Goal: Find specific page/section: Find specific page/section

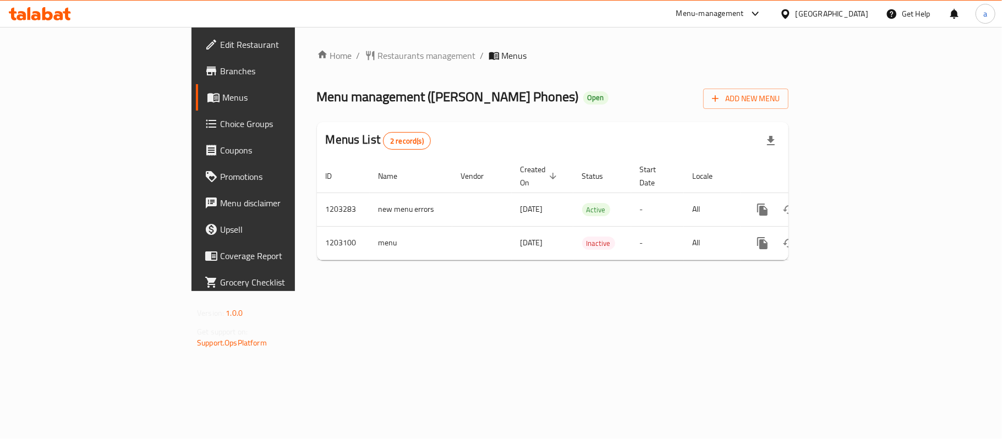
click at [848, 12] on div "Bahrain" at bounding box center [832, 14] width 73 height 12
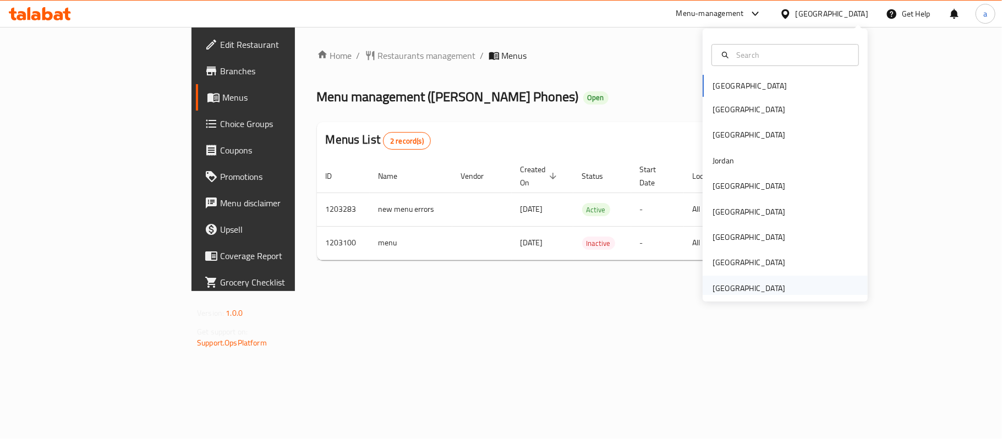
click at [734, 291] on div "[GEOGRAPHIC_DATA]" at bounding box center [749, 288] width 73 height 12
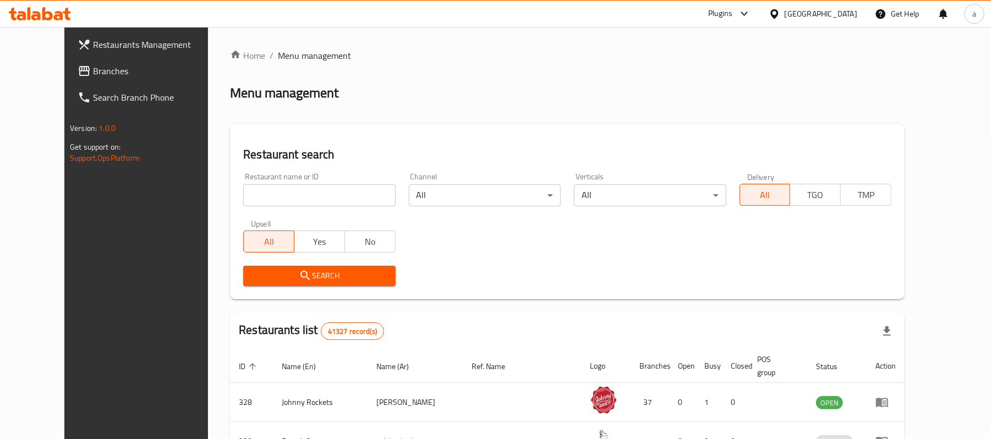
click at [93, 69] on span "Branches" at bounding box center [157, 70] width 128 height 13
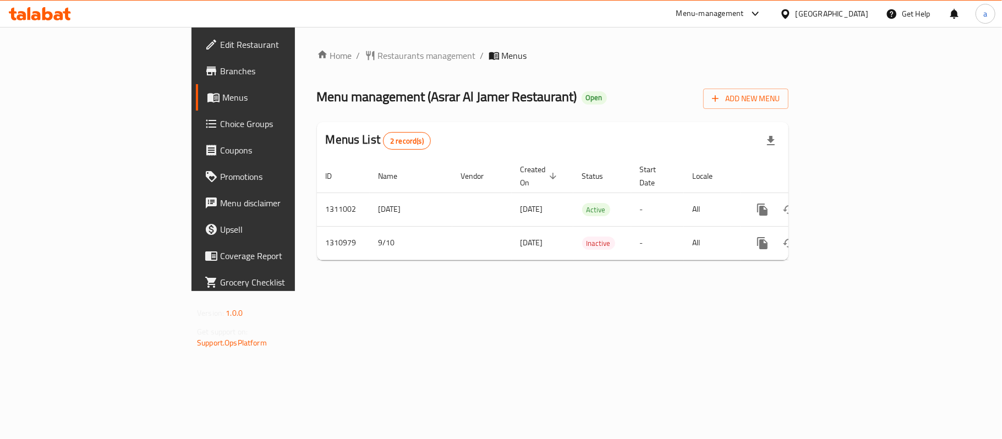
click at [30, 9] on icon at bounding box center [29, 13] width 3 height 13
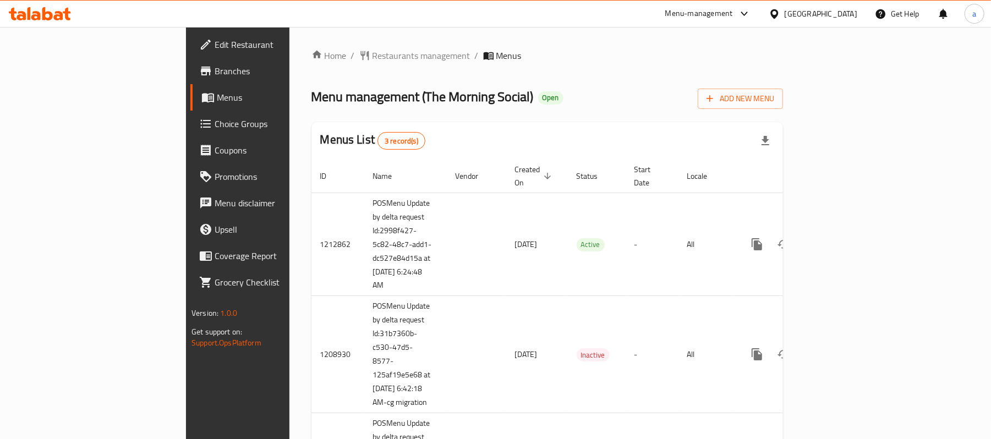
click at [42, 18] on icon at bounding box center [47, 13] width 10 height 13
